Goal: Task Accomplishment & Management: Complete application form

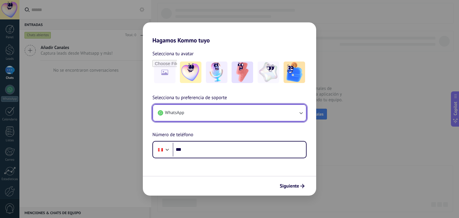
click at [221, 114] on button "WhatsApp" at bounding box center [229, 113] width 153 height 16
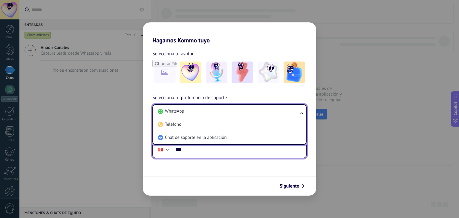
click at [206, 152] on input "***" at bounding box center [239, 150] width 133 height 14
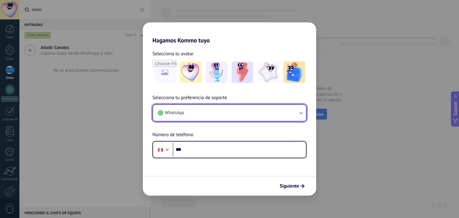
click at [204, 112] on button "WhatsApp" at bounding box center [229, 113] width 153 height 16
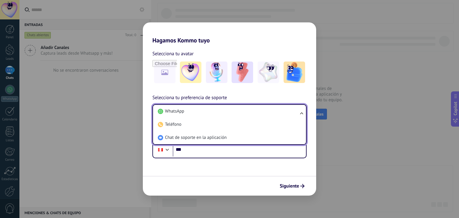
click at [213, 165] on form "Selecciona tu avatar Selecciona tu preferencia de soporte WhatsApp WhatsApp Tel…" at bounding box center [229, 120] width 173 height 152
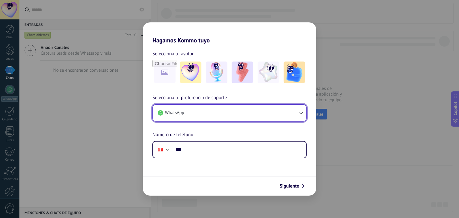
click at [220, 116] on button "WhatsApp" at bounding box center [229, 113] width 153 height 16
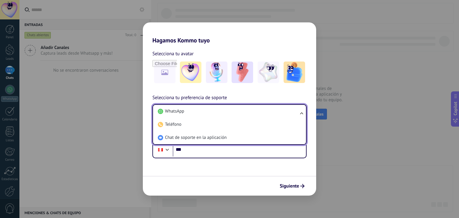
click at [197, 183] on div "Siguiente" at bounding box center [229, 186] width 173 height 20
